Goal: Find specific page/section: Find specific page/section

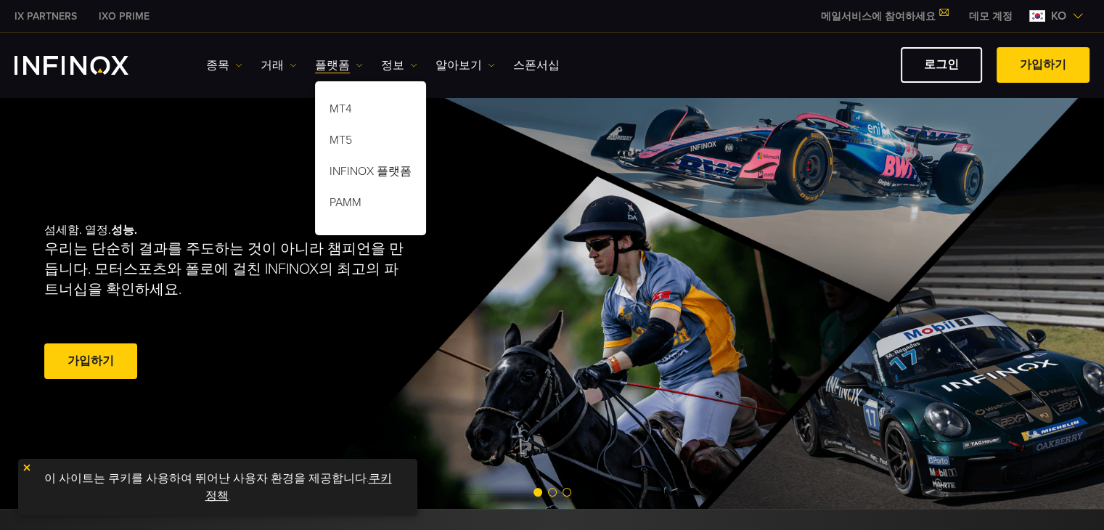
click at [349, 63] on link "플랫폼" at bounding box center [339, 65] width 48 height 17
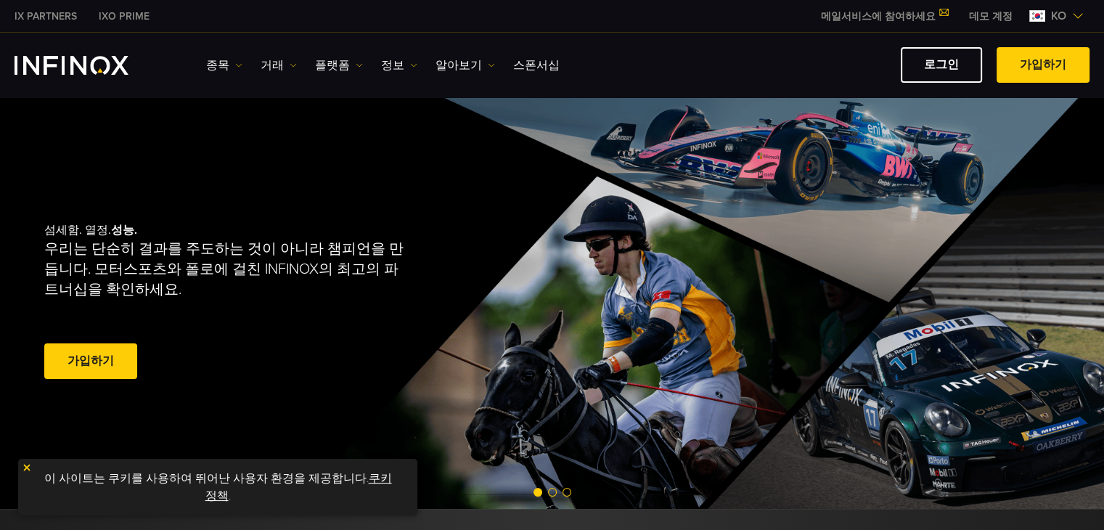
click at [349, 63] on link "플랫폼" at bounding box center [339, 65] width 48 height 17
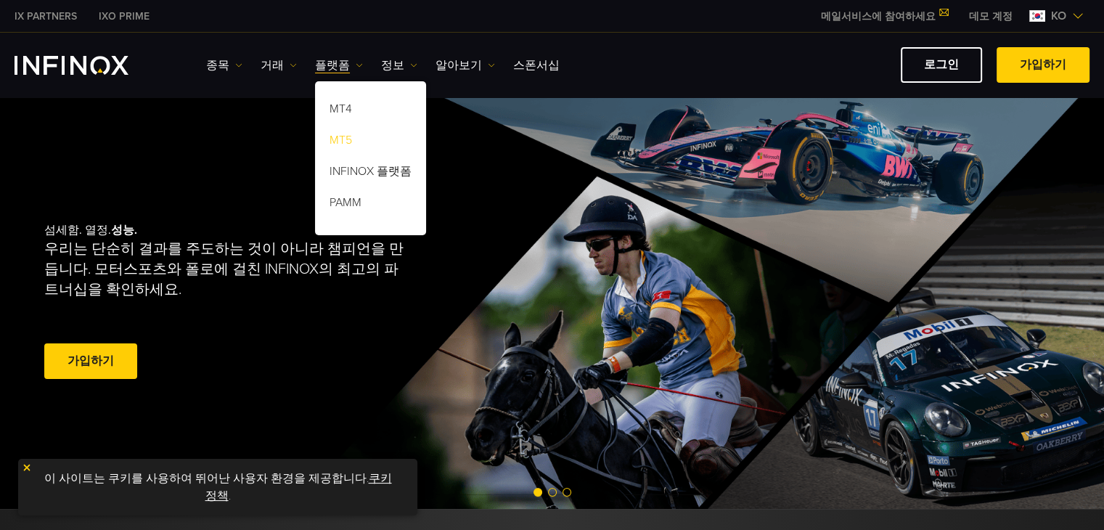
click at [338, 138] on link "MT5" at bounding box center [370, 142] width 111 height 31
